Goal: Communication & Community: Answer question/provide support

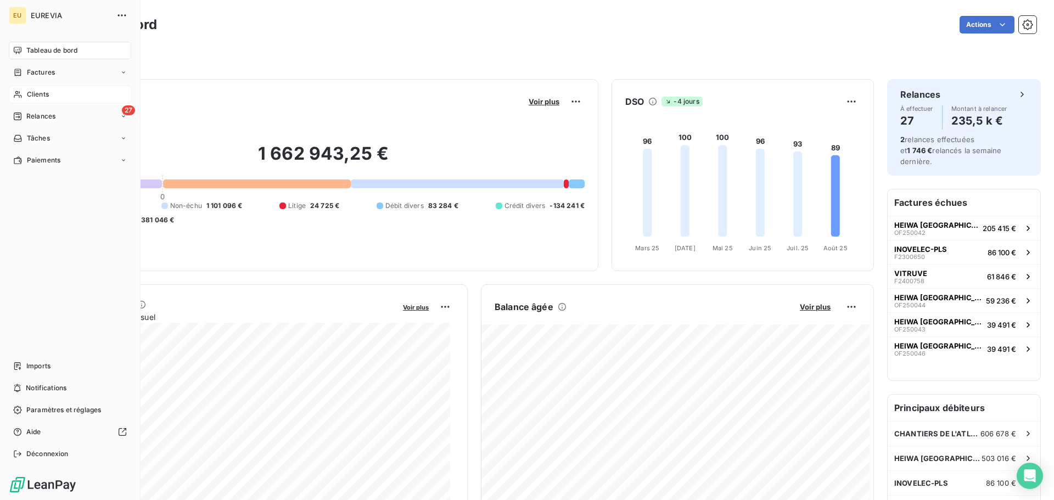
click at [37, 96] on span "Clients" at bounding box center [38, 94] width 22 height 10
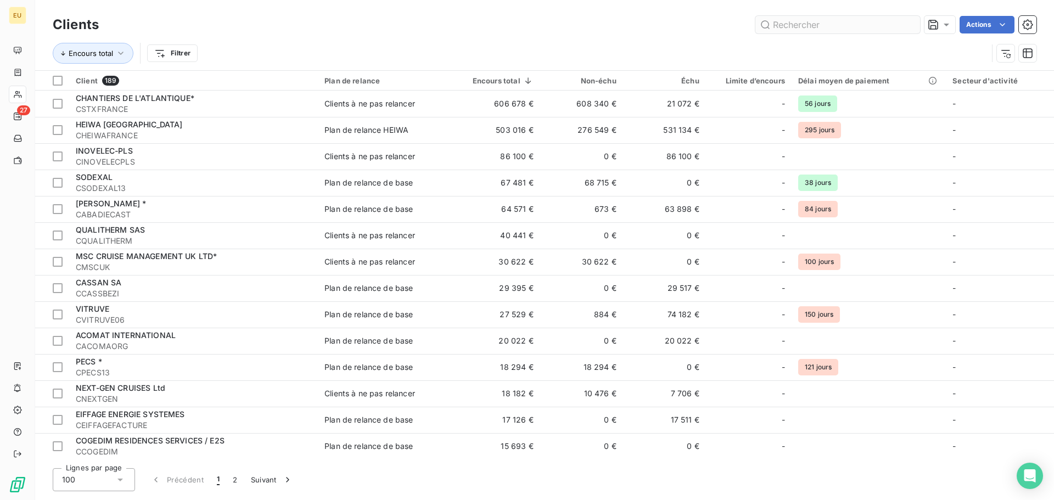
click at [840, 21] on input "text" at bounding box center [837, 25] width 165 height 18
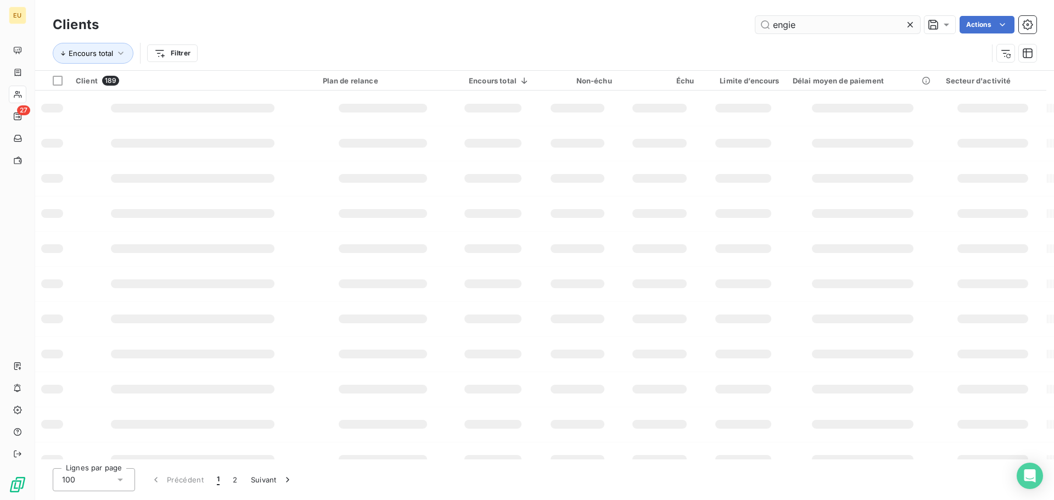
type input "engie"
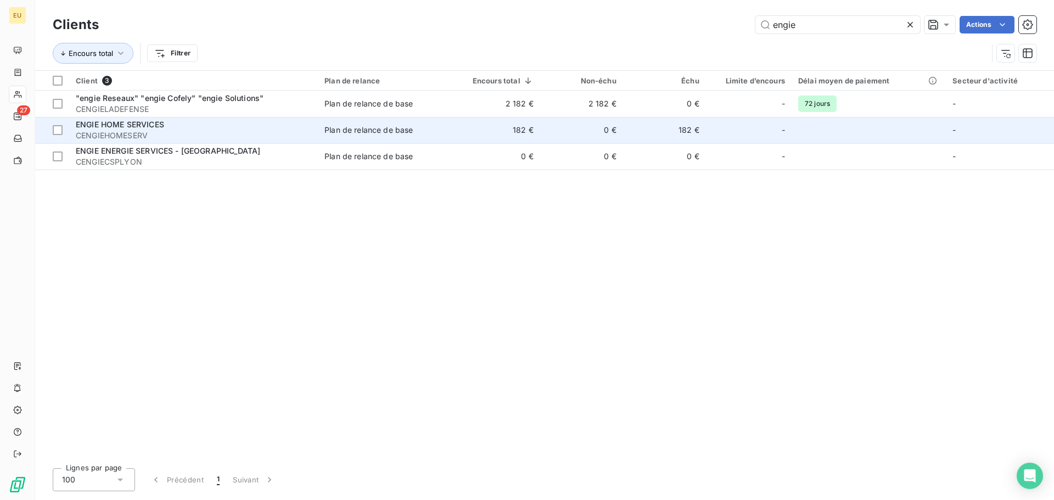
click at [164, 129] on div "ENGIE HOME SERVICES" at bounding box center [193, 124] width 235 height 11
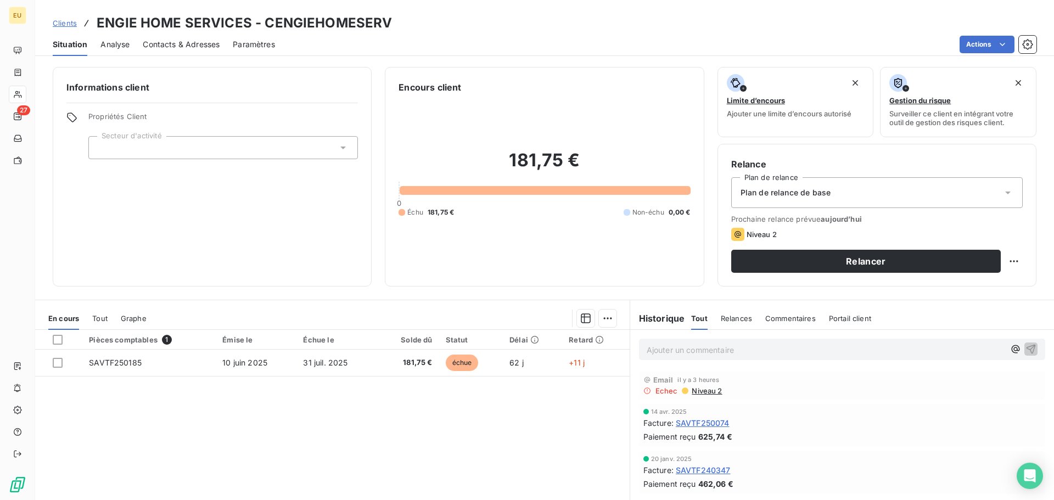
click at [212, 43] on span "Contacts & Adresses" at bounding box center [181, 44] width 77 height 11
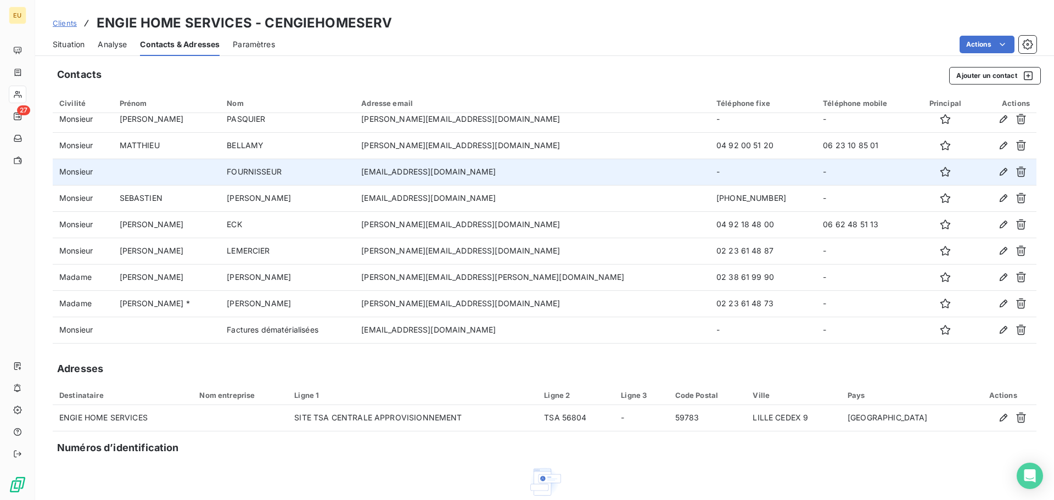
scroll to position [55, 0]
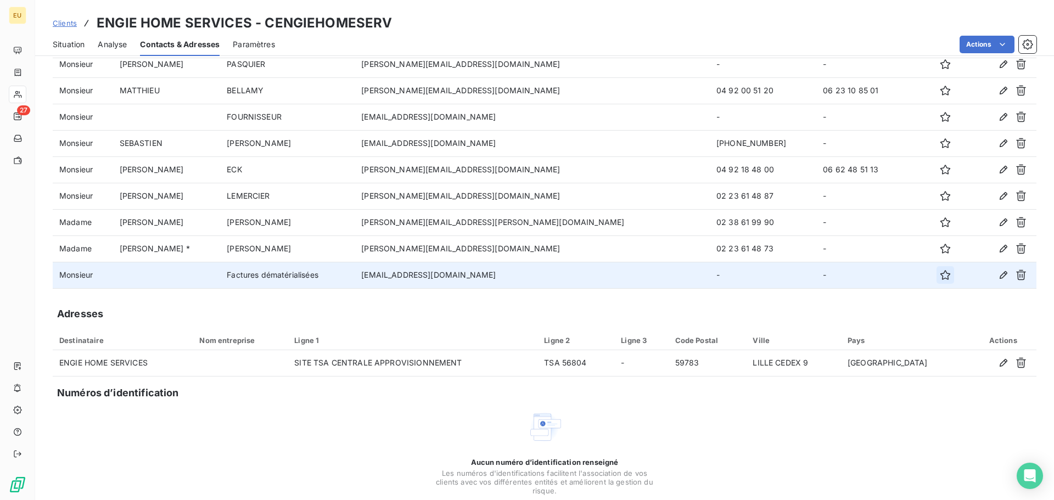
click at [940, 278] on icon "button" at bounding box center [945, 275] width 10 height 10
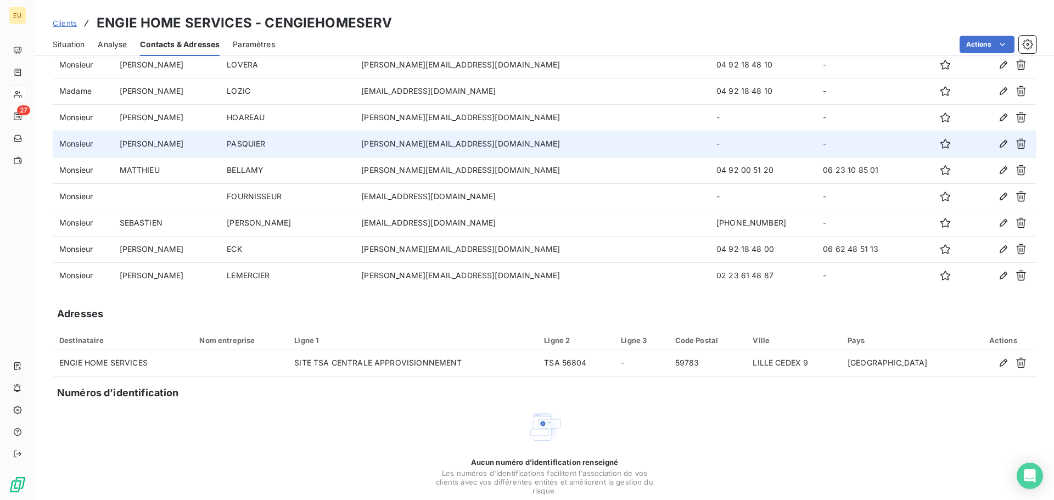
scroll to position [0, 0]
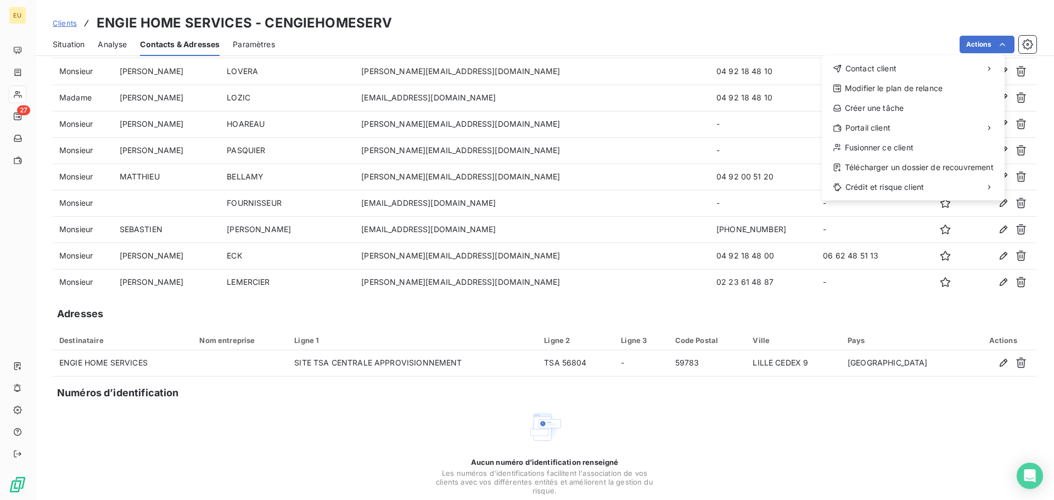
click at [1021, 47] on html "EU 27 Clients ENGIE HOME SERVICES - CENGIEHOMESERV Situation Analyse Contacts &…" at bounding box center [527, 250] width 1054 height 500
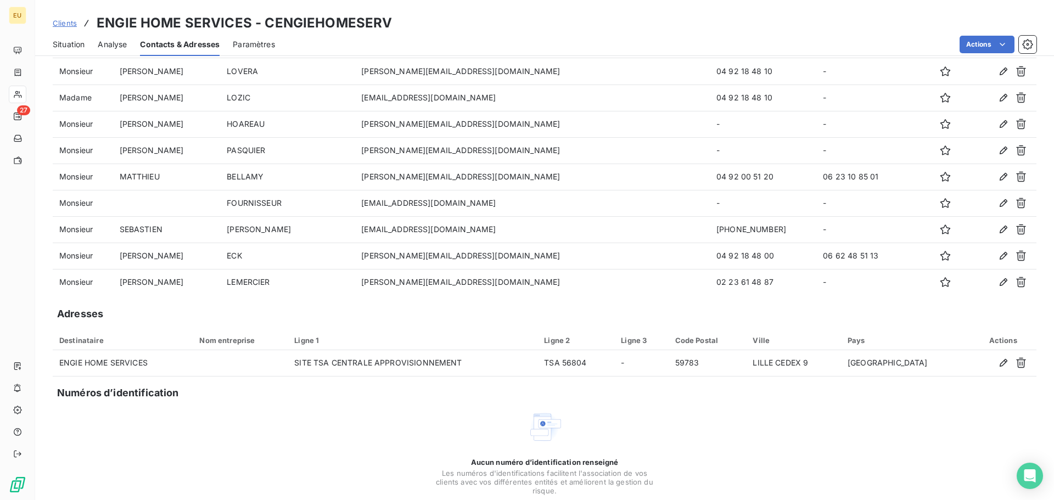
click at [1022, 47] on icon "button" at bounding box center [1027, 44] width 11 height 11
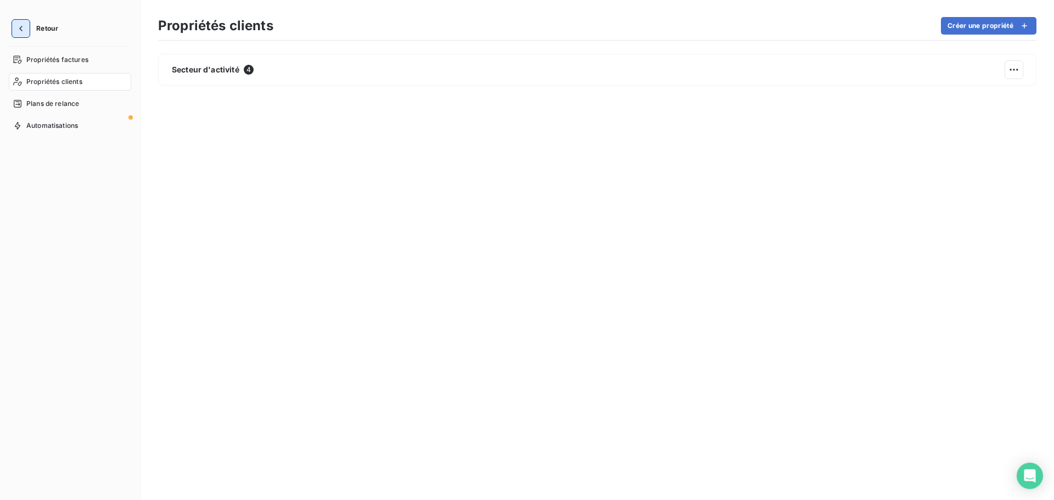
click at [25, 27] on icon "button" at bounding box center [20, 28] width 11 height 11
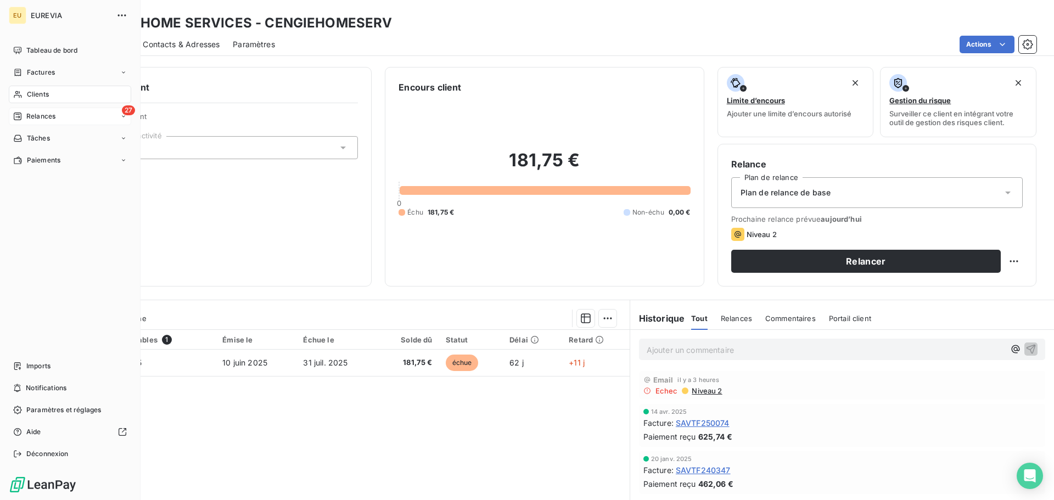
click at [46, 115] on span "Relances" at bounding box center [40, 116] width 29 height 10
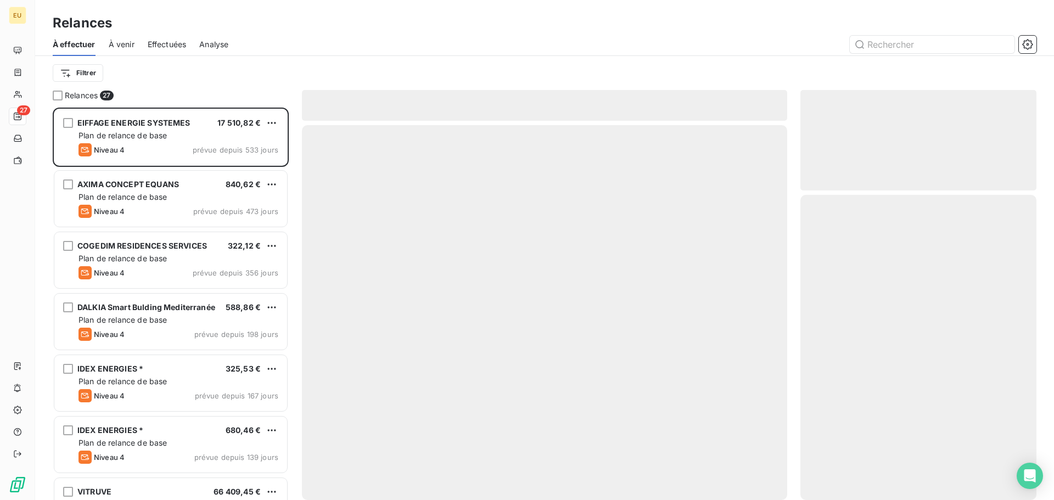
scroll to position [384, 228]
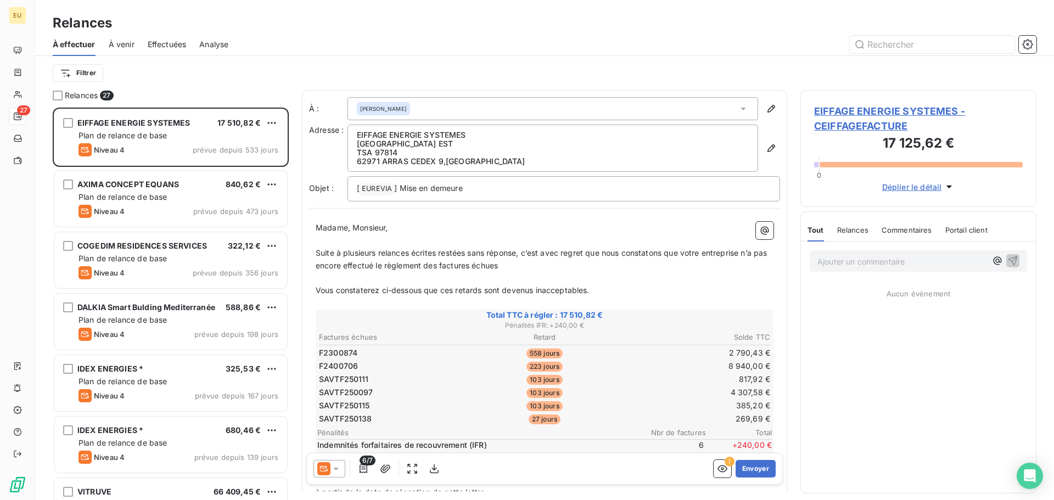
click at [164, 46] on span "Effectuées" at bounding box center [167, 44] width 39 height 11
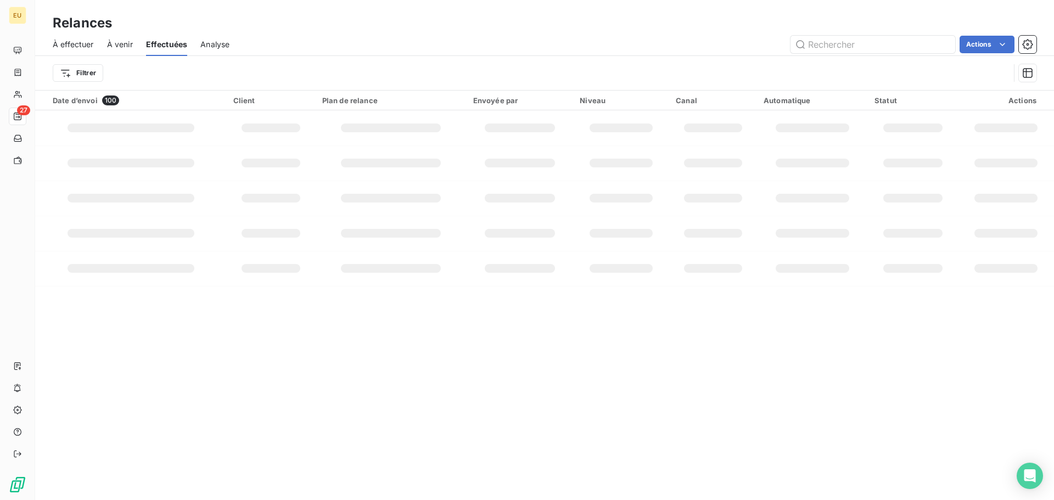
drag, startPoint x: 162, startPoint y: 48, endPoint x: 400, endPoint y: 33, distance: 237.5
click at [400, 33] on div "À effectuer À venir Effectuées Analyse Actions" at bounding box center [544, 44] width 1019 height 23
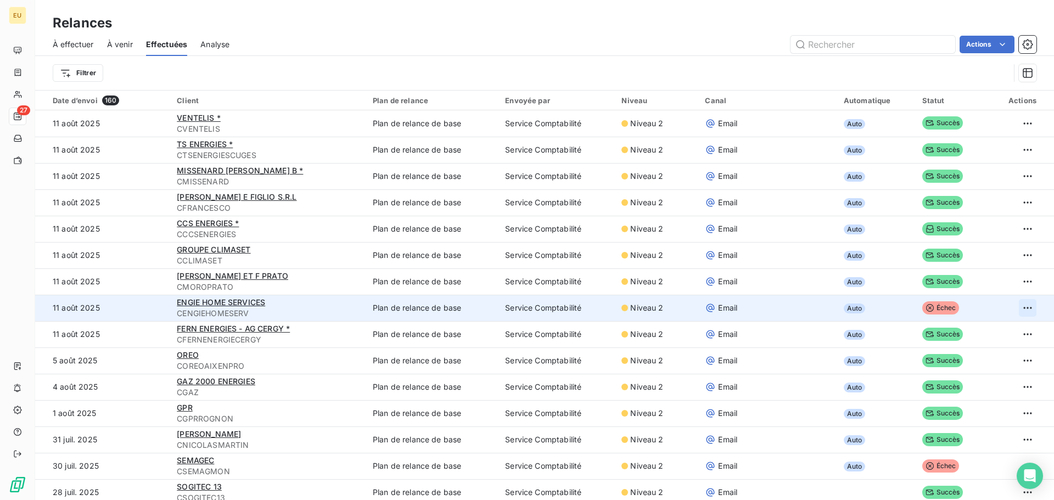
click at [1014, 309] on html "EU 27 Relances À effectuer À venir Effectuées Analyse Actions Filtrer Date d’en…" at bounding box center [527, 250] width 1054 height 500
click at [957, 332] on div "Renvoyer la relance" at bounding box center [948, 332] width 142 height 18
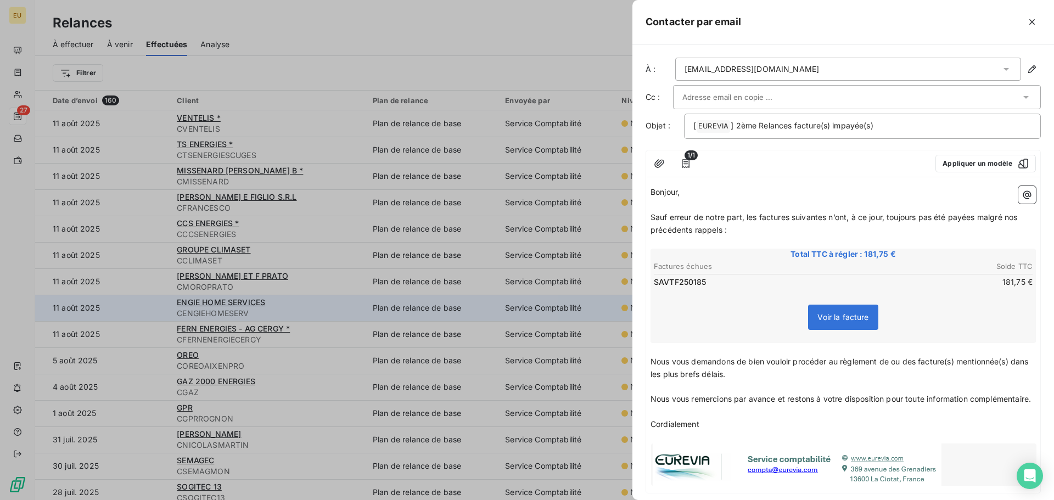
click at [867, 95] on div at bounding box center [851, 97] width 338 height 16
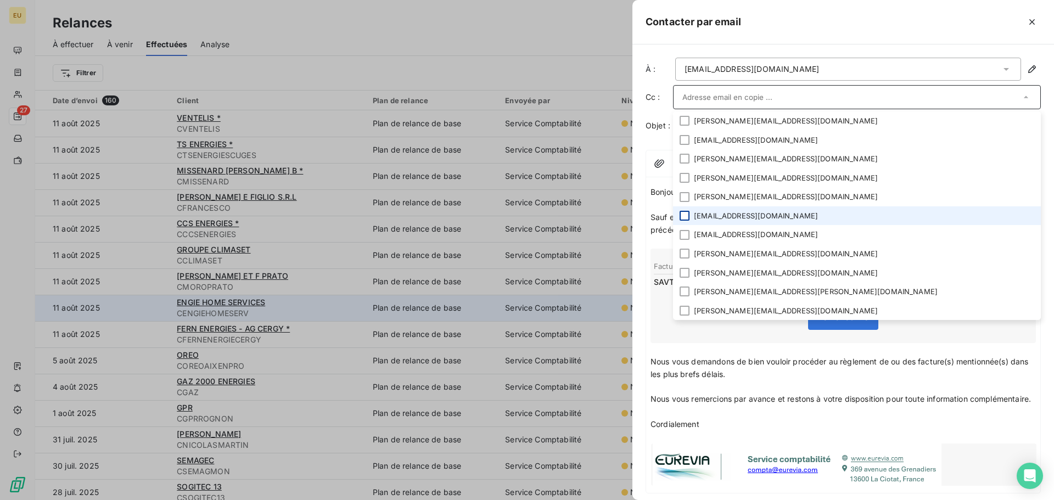
click at [686, 216] on div at bounding box center [684, 216] width 10 height 10
drag, startPoint x: 686, startPoint y: 216, endPoint x: 1037, endPoint y: 155, distance: 356.0
click at [1037, 155] on div "À : [EMAIL_ADDRESS][DOMAIN_NAME] Cc : [DOMAIN_NAME][EMAIL_ADDRESS][DOMAIN_NAME]…" at bounding box center [843, 272] width 422 height 456
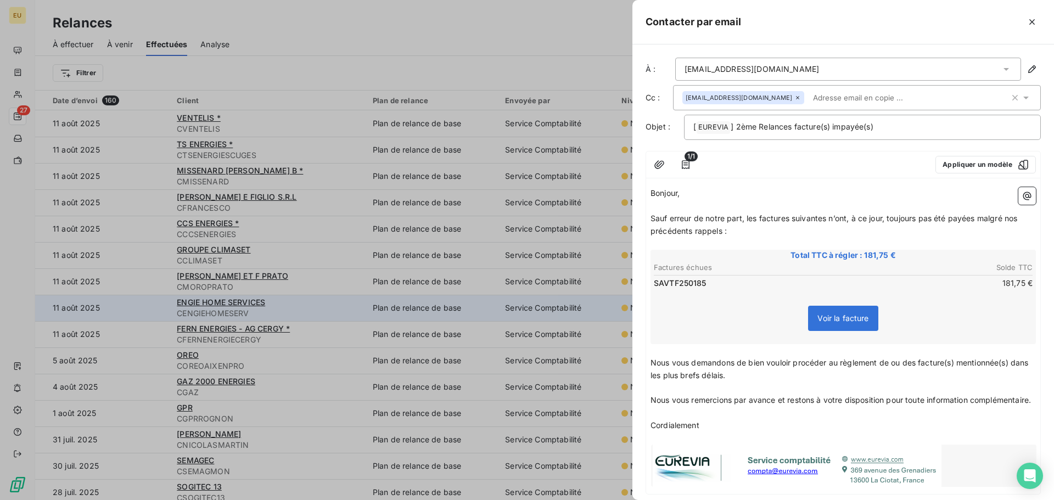
click at [829, 310] on span "Voir la facture" at bounding box center [843, 318] width 70 height 25
click at [834, 319] on span "Voir la facture" at bounding box center [842, 317] width 51 height 9
click at [655, 163] on icon "button" at bounding box center [659, 164] width 11 height 11
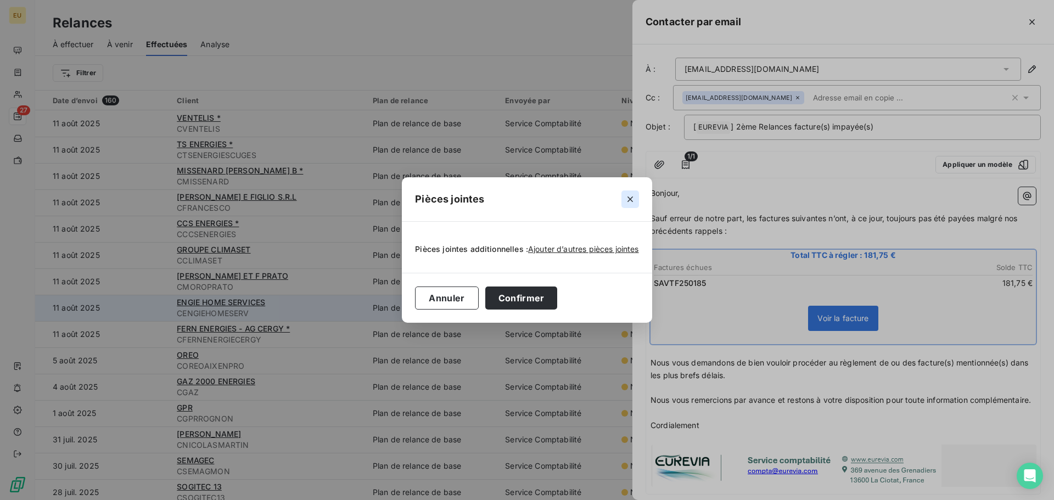
click at [628, 197] on icon "button" at bounding box center [630, 199] width 11 height 11
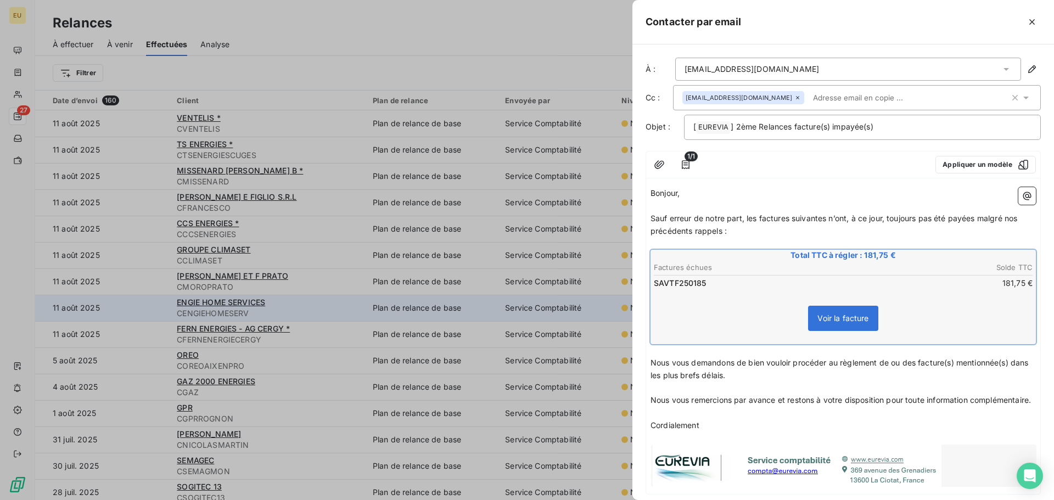
click at [684, 160] on span "1/1" at bounding box center [690, 156] width 13 height 10
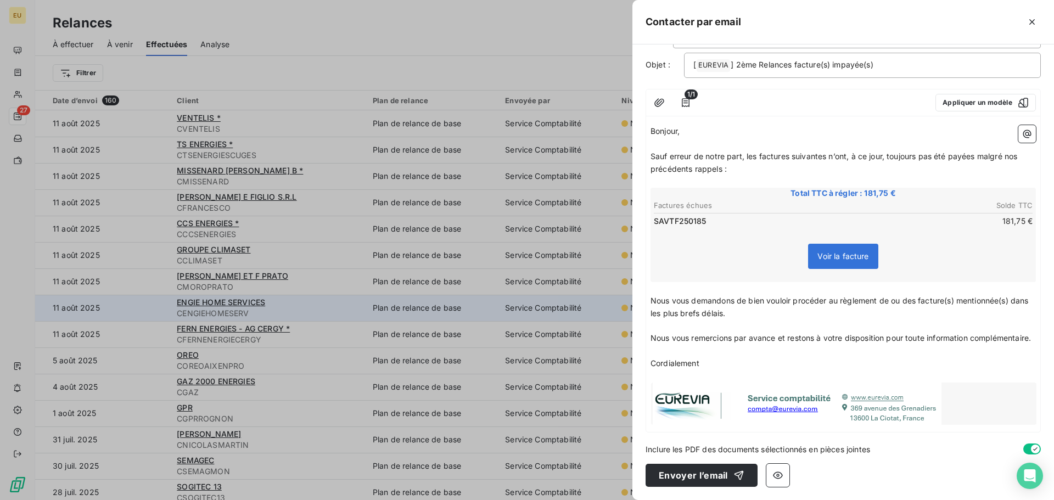
scroll to position [75, 0]
click at [778, 473] on icon "button" at bounding box center [777, 475] width 11 height 11
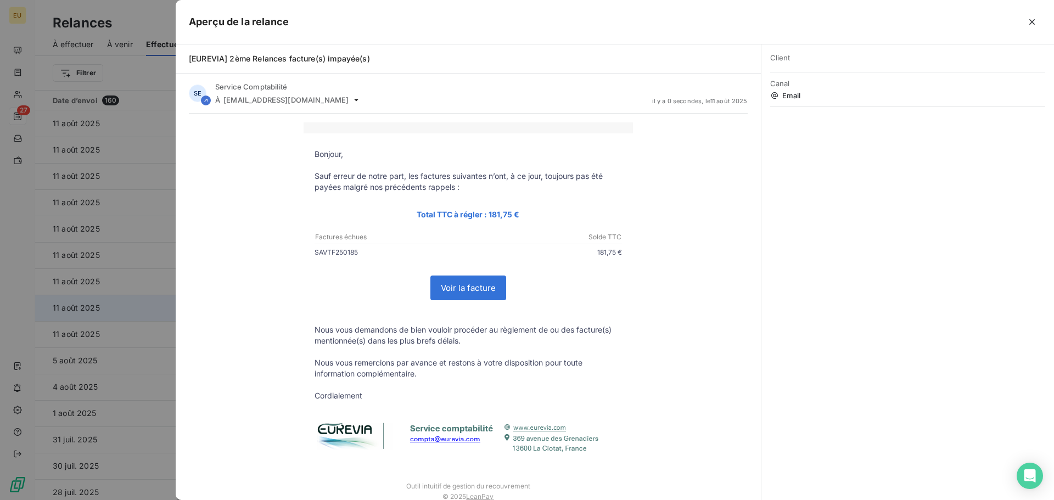
click at [461, 291] on link "Voir la facture" at bounding box center [468, 288] width 75 height 24
click at [1030, 19] on icon "button" at bounding box center [1031, 21] width 11 height 11
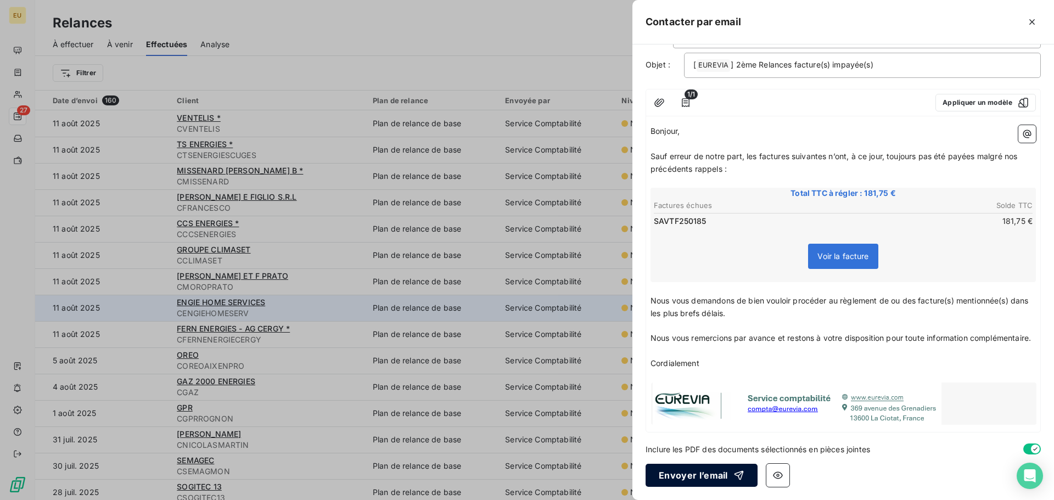
click at [716, 478] on button "Envoyer l’email" at bounding box center [701, 475] width 112 height 23
